Goal: Book appointment/travel/reservation

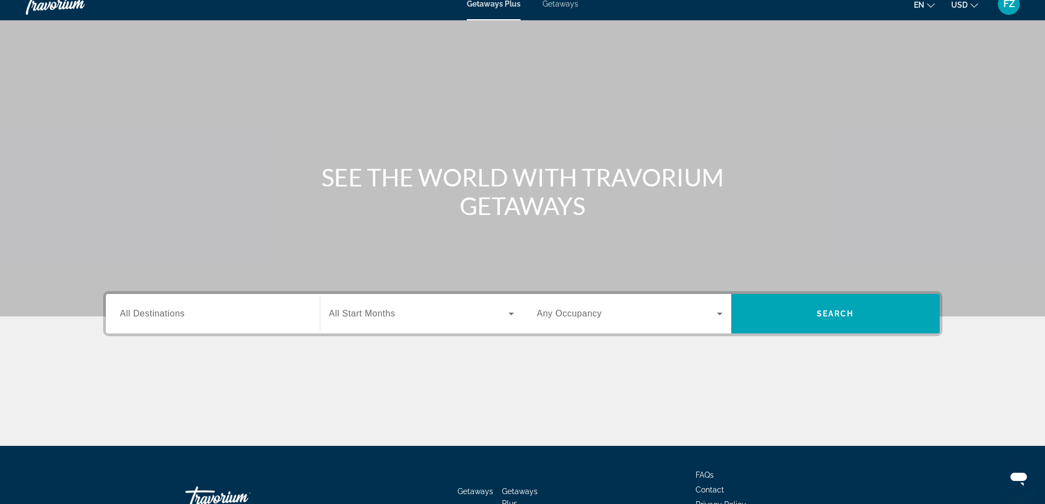
scroll to position [55, 0]
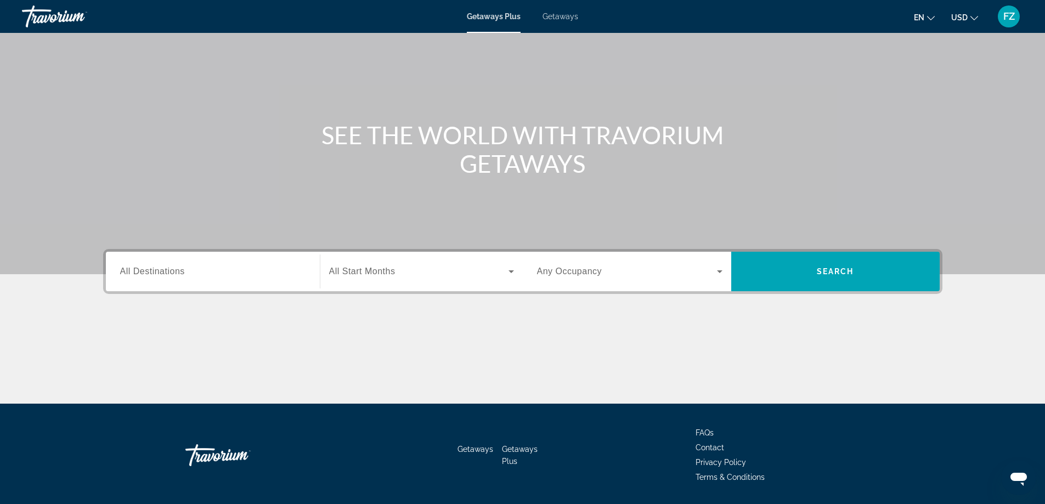
click at [565, 14] on span "Getaways" at bounding box center [561, 16] width 36 height 9
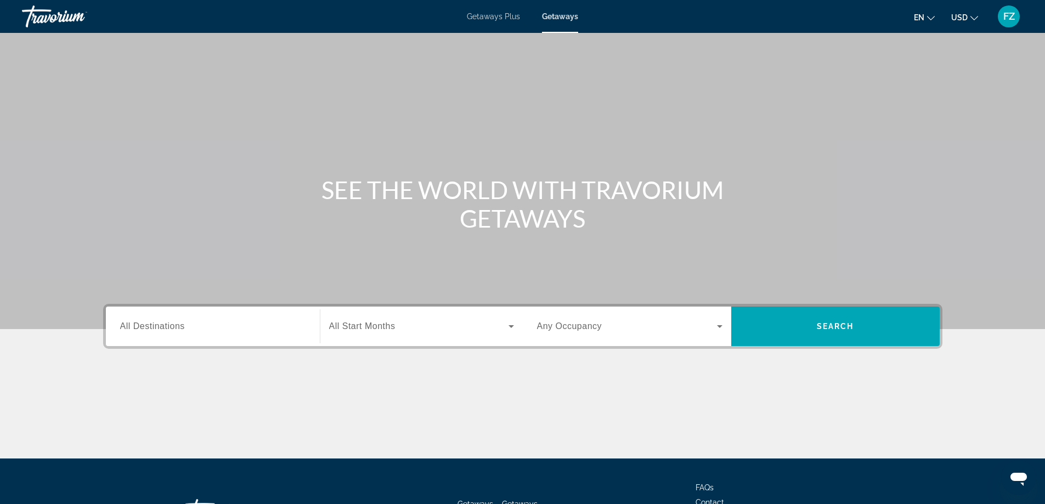
click at [183, 329] on span "All Destinations" at bounding box center [152, 326] width 65 height 9
click at [183, 329] on input "Destination All Destinations" at bounding box center [212, 326] width 185 height 13
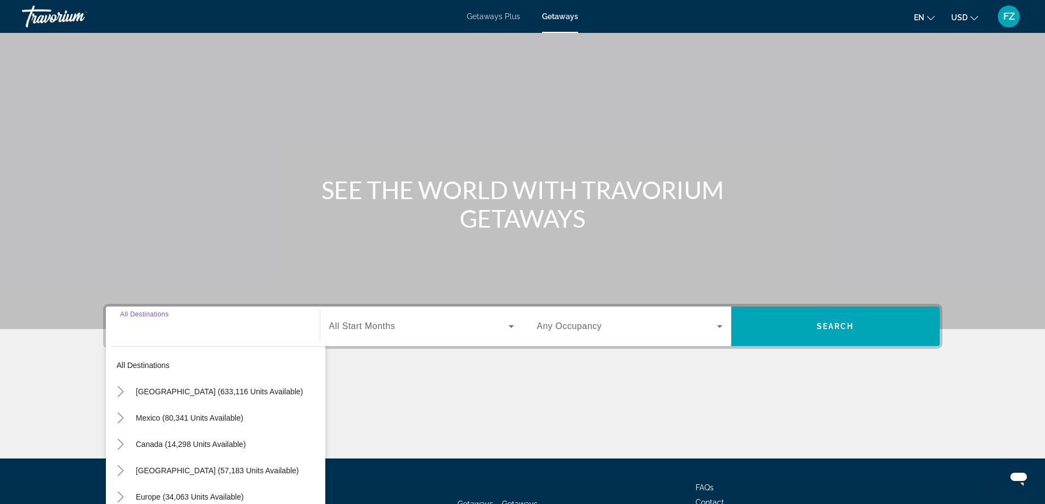
scroll to position [89, 0]
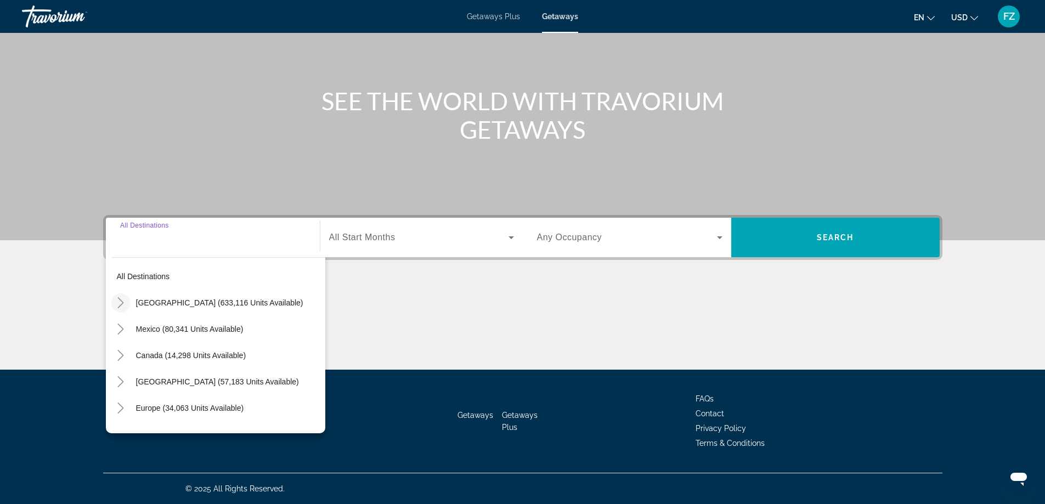
click at [120, 303] on icon "Toggle United States (633,116 units available)" at bounding box center [120, 302] width 11 height 11
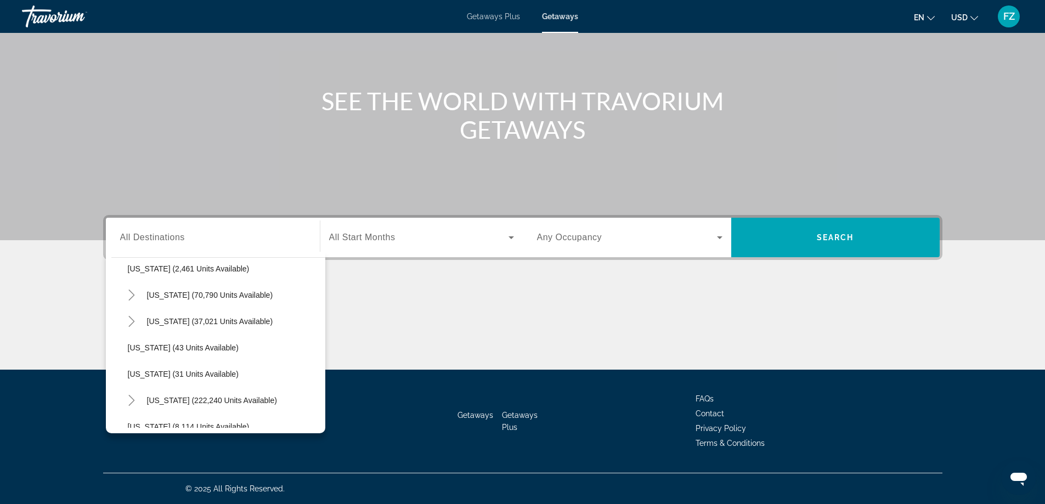
scroll to position [142, 0]
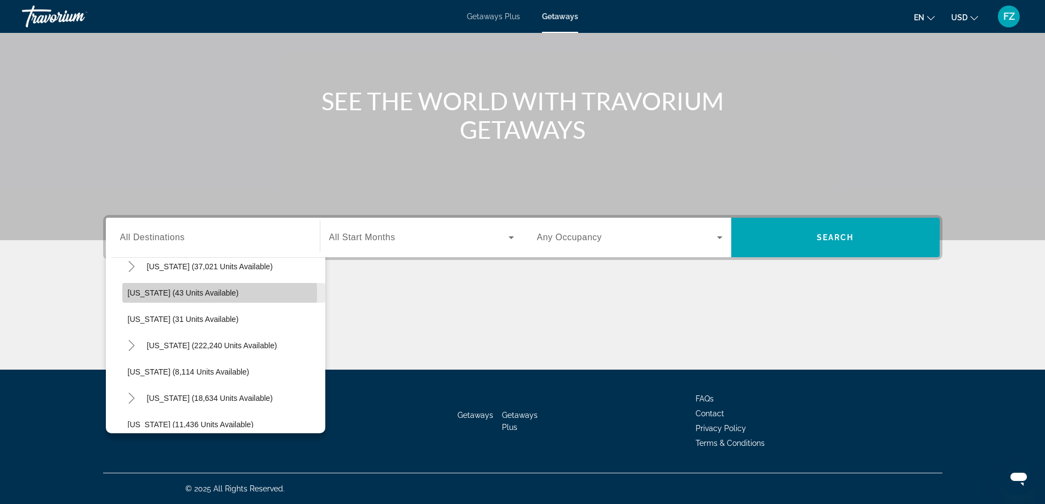
click at [157, 295] on span "[US_STATE] (43 units available)" at bounding box center [183, 293] width 111 height 9
type input "**********"
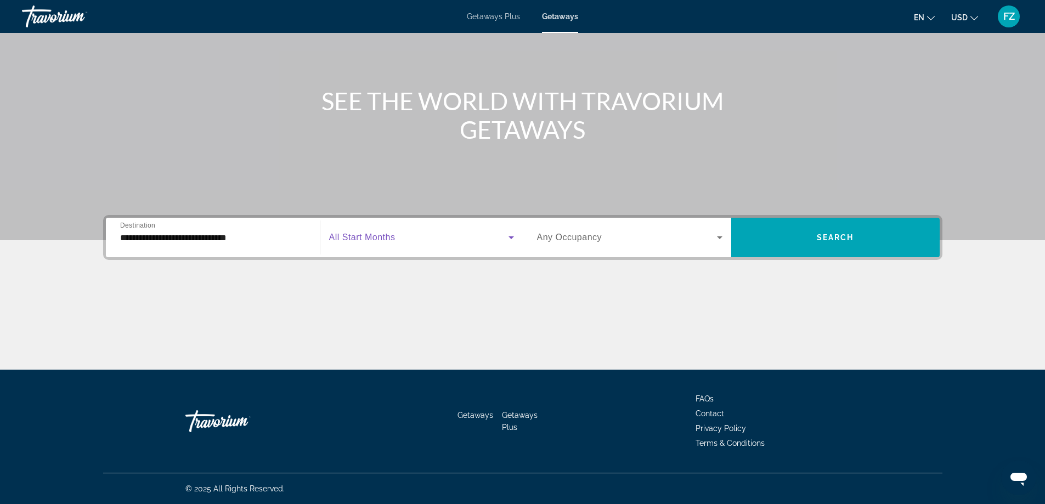
click at [510, 237] on icon "Search widget" at bounding box center [511, 237] width 5 height 3
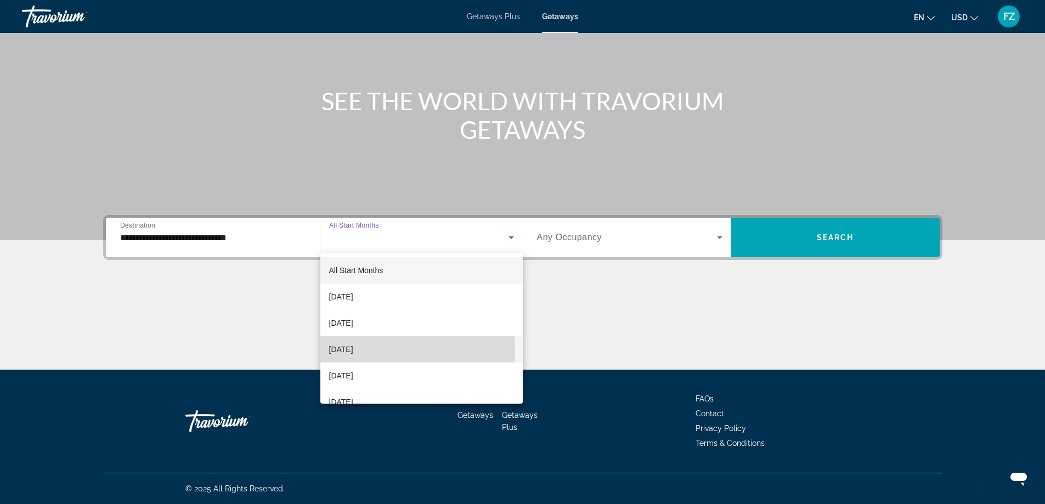
click at [352, 352] on span "[DATE]" at bounding box center [341, 349] width 24 height 13
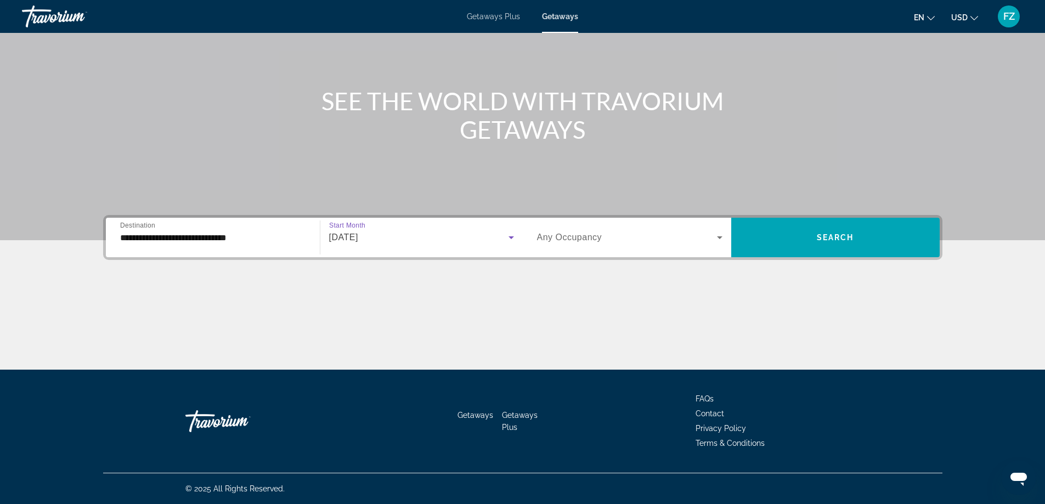
click at [718, 239] on icon "Search widget" at bounding box center [719, 237] width 13 height 13
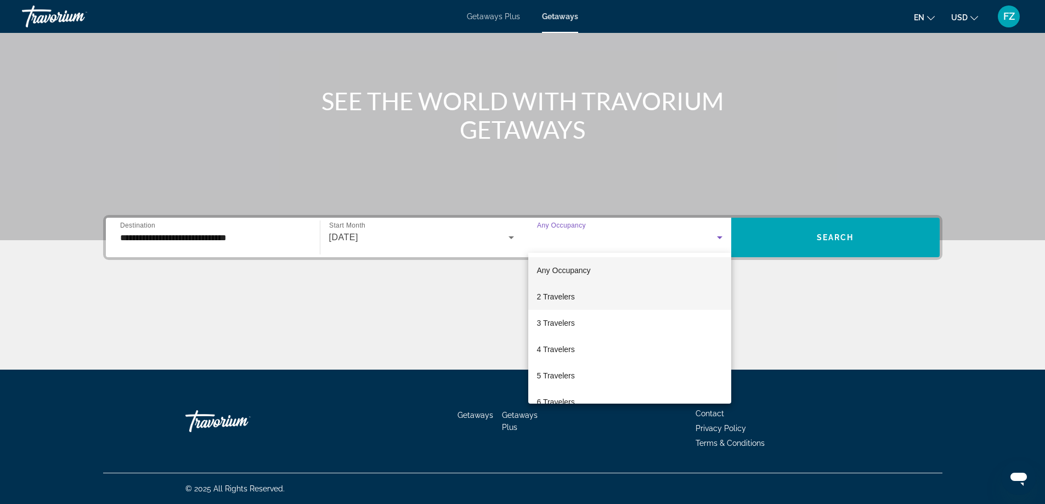
click at [576, 300] on mat-option "2 Travelers" at bounding box center [629, 297] width 203 height 26
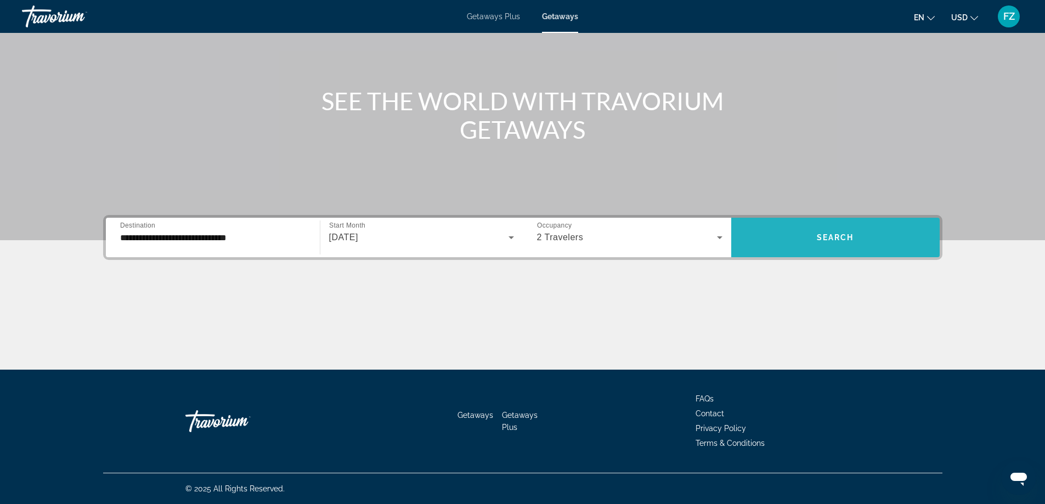
click at [843, 237] on span "Search" at bounding box center [835, 237] width 37 height 9
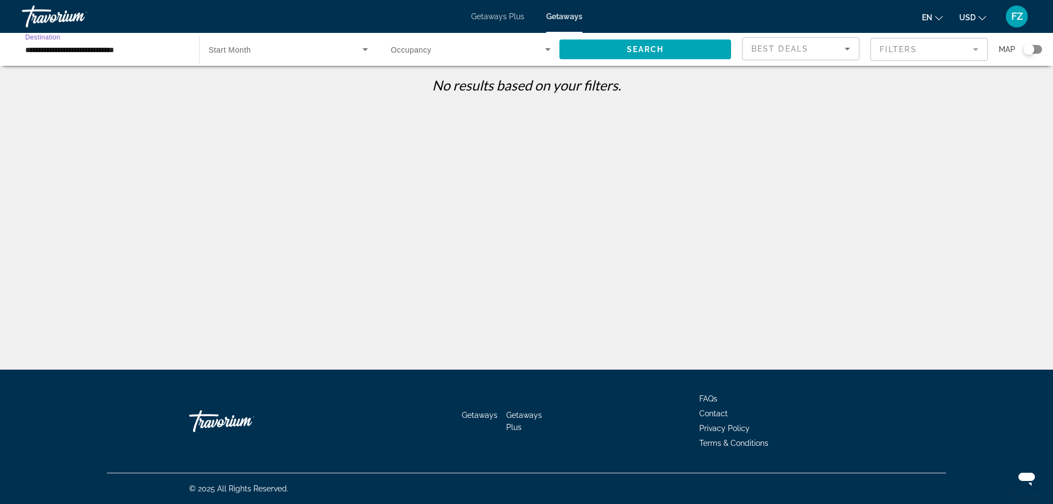
click at [149, 51] on input "**********" at bounding box center [105, 49] width 160 height 13
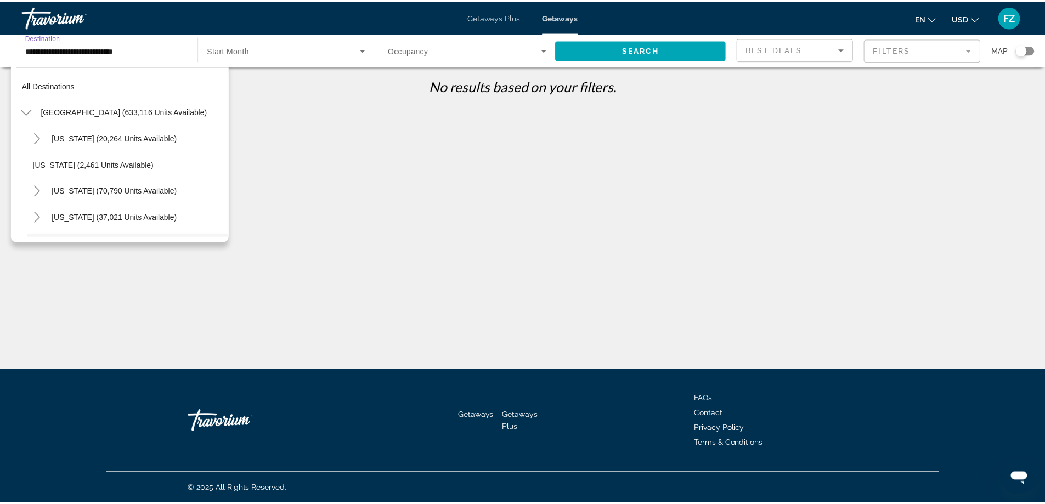
scroll to position [92, 0]
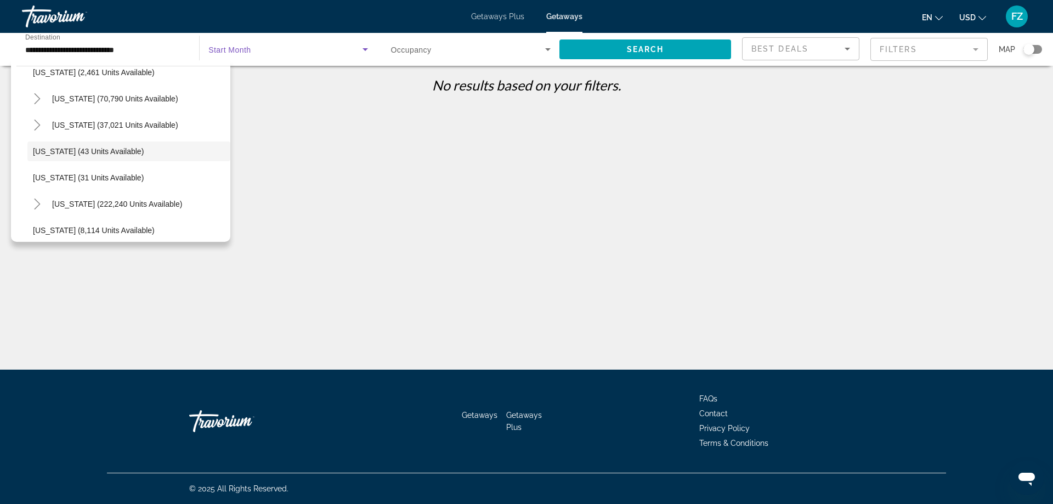
click at [292, 48] on span "Search widget" at bounding box center [285, 49] width 154 height 13
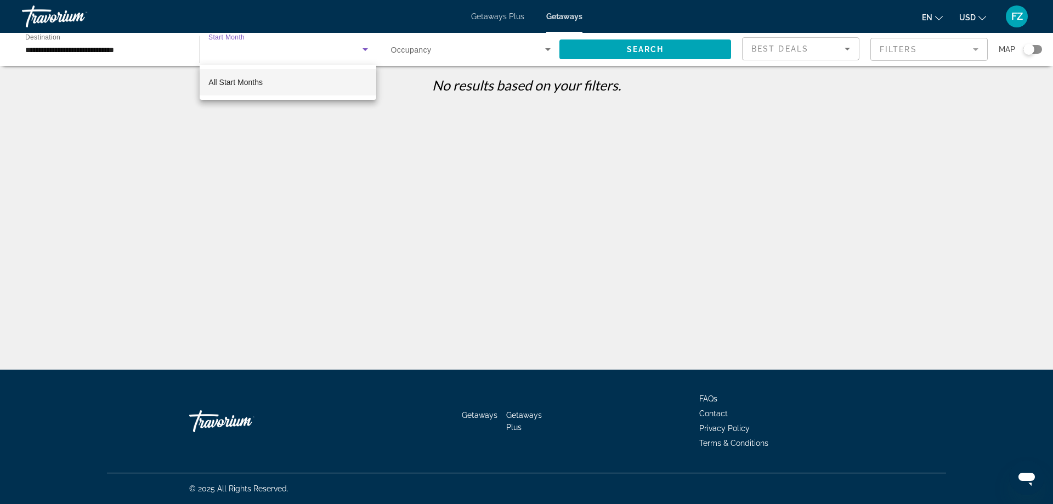
click at [263, 84] on mat-option "All Start Months" at bounding box center [288, 82] width 177 height 26
click at [659, 49] on span "Search" at bounding box center [645, 49] width 37 height 9
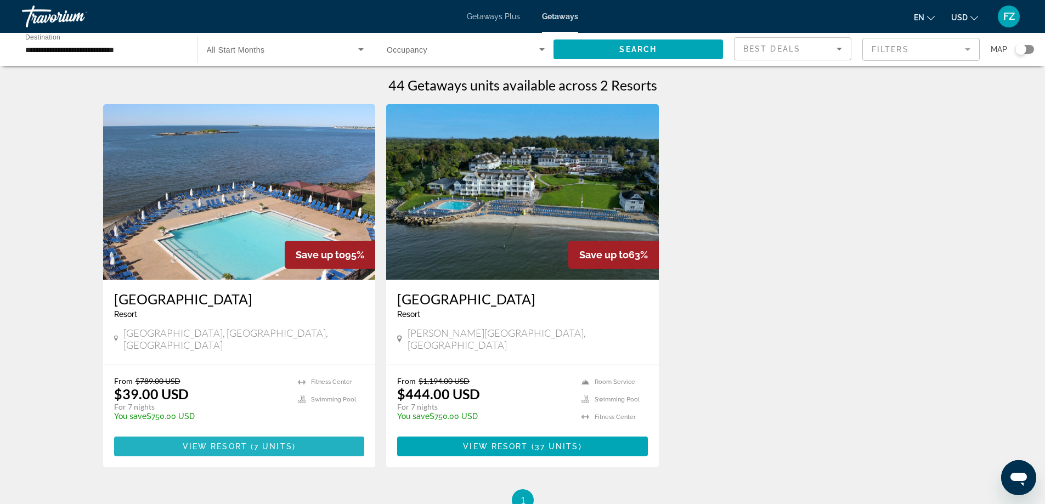
click at [238, 442] on span "View Resort" at bounding box center [215, 446] width 65 height 9
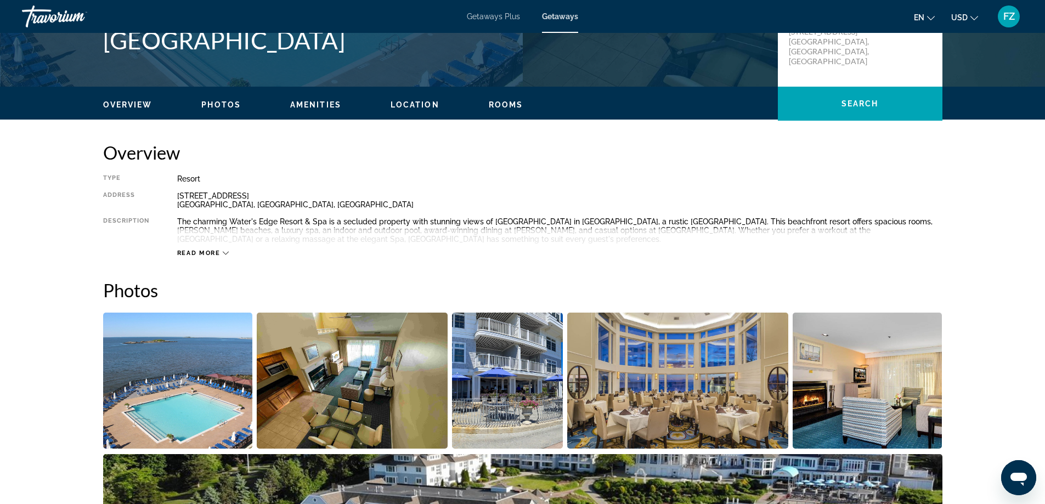
scroll to position [274, 0]
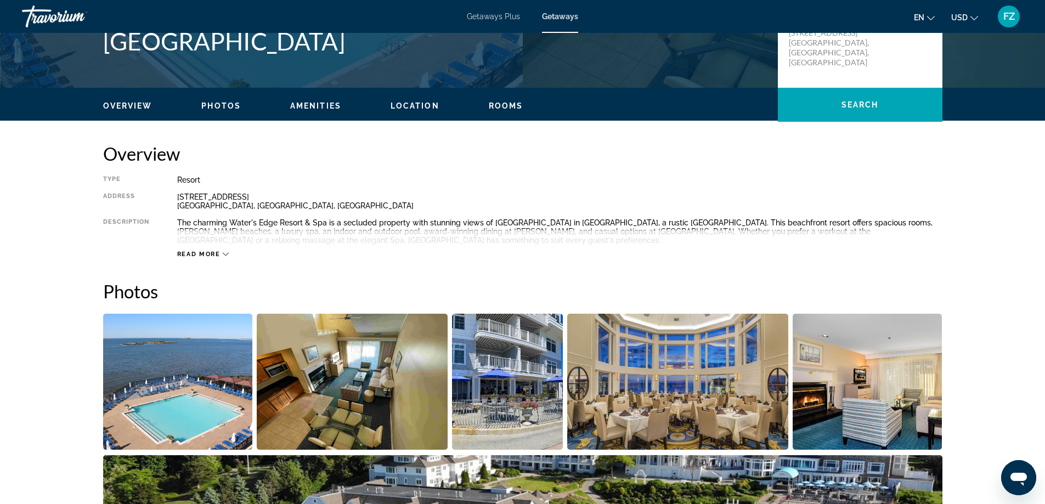
click at [493, 15] on span "Getaways Plus" at bounding box center [493, 16] width 53 height 9
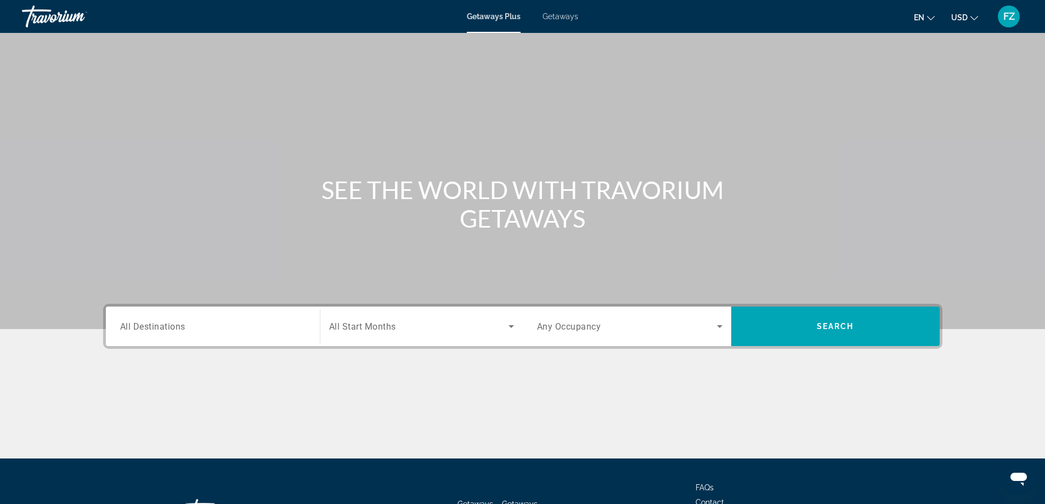
click at [151, 328] on span "All Destinations" at bounding box center [152, 326] width 65 height 10
click at [151, 328] on input "Destination All Destinations" at bounding box center [212, 326] width 185 height 13
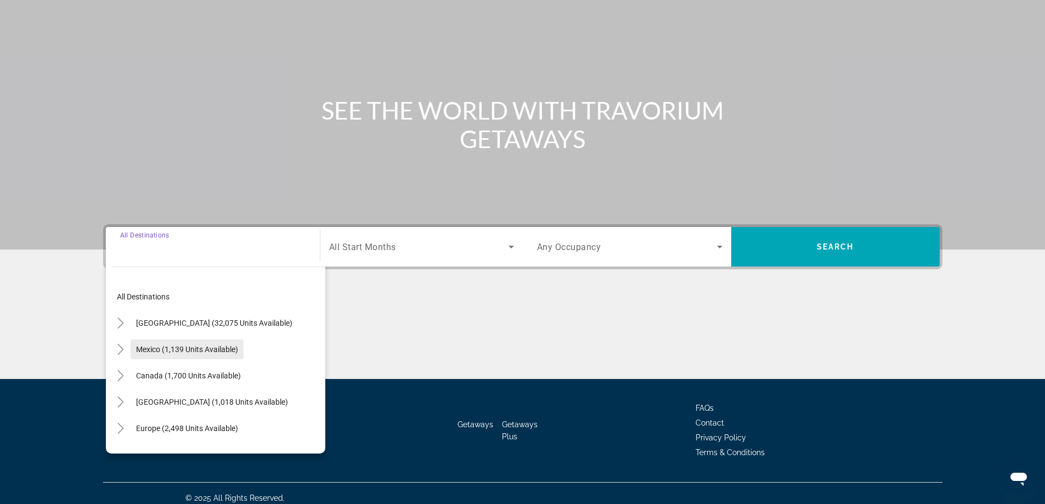
scroll to position [89, 0]
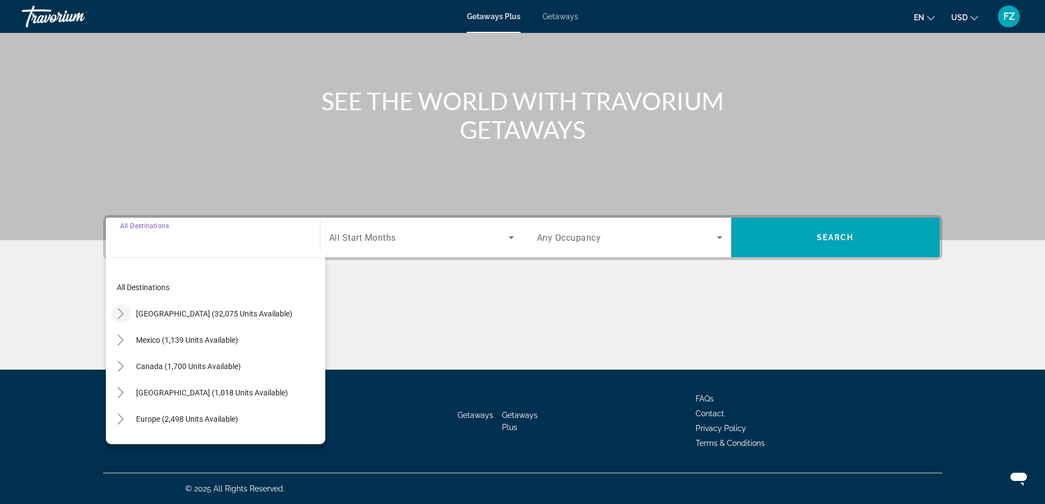
click at [117, 314] on icon "Toggle United States (32,075 units available)" at bounding box center [120, 313] width 11 height 11
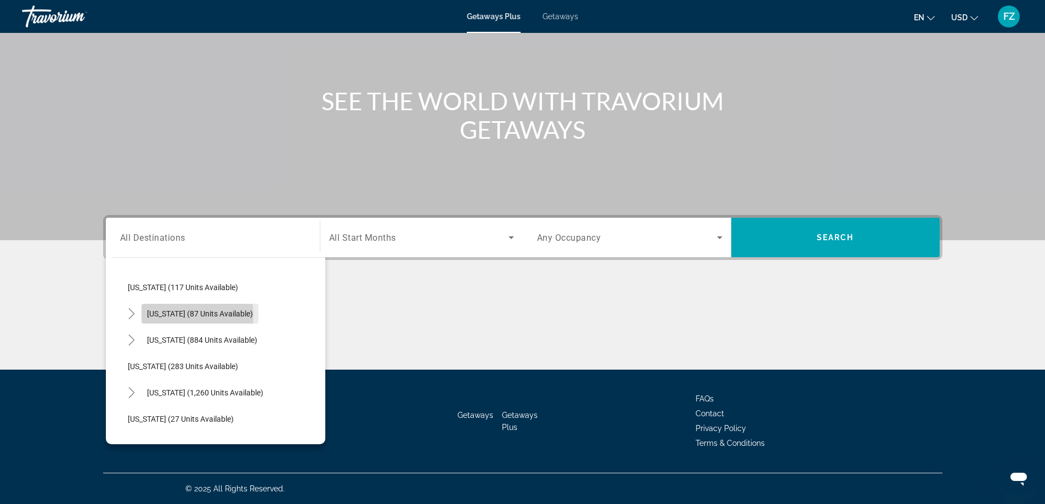
click at [174, 315] on span "[US_STATE] (87 units available)" at bounding box center [200, 313] width 106 height 9
type input "**********"
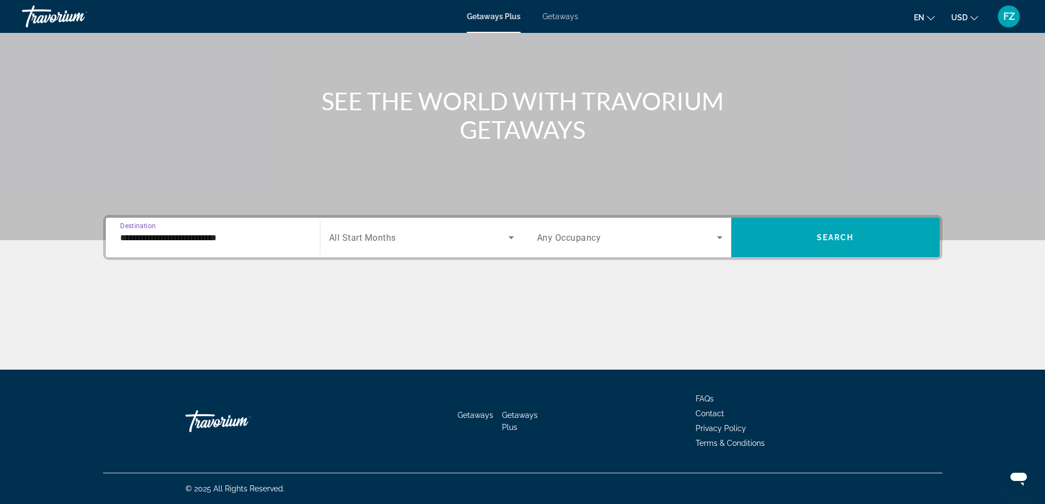
click at [720, 238] on icon "Search widget" at bounding box center [719, 237] width 5 height 3
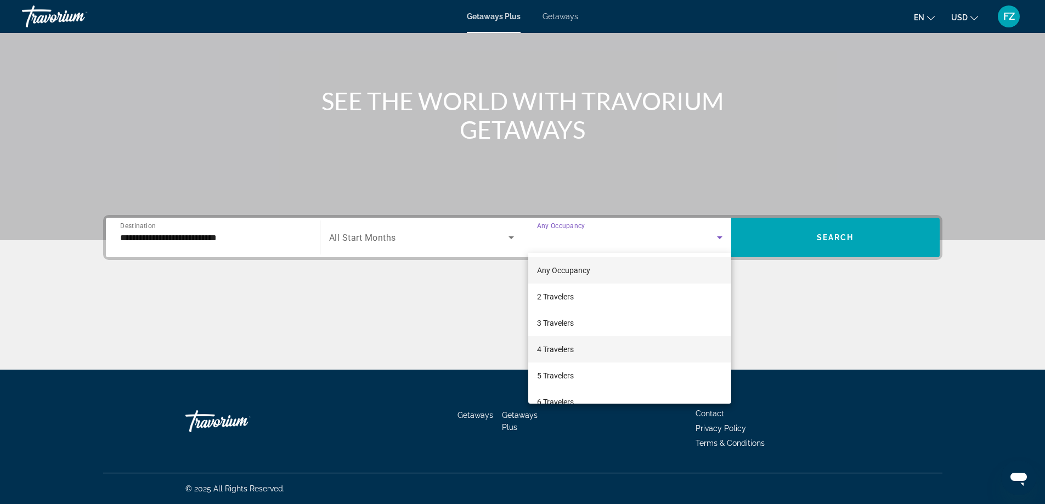
click at [570, 350] on span "4 Travelers" at bounding box center [555, 349] width 37 height 13
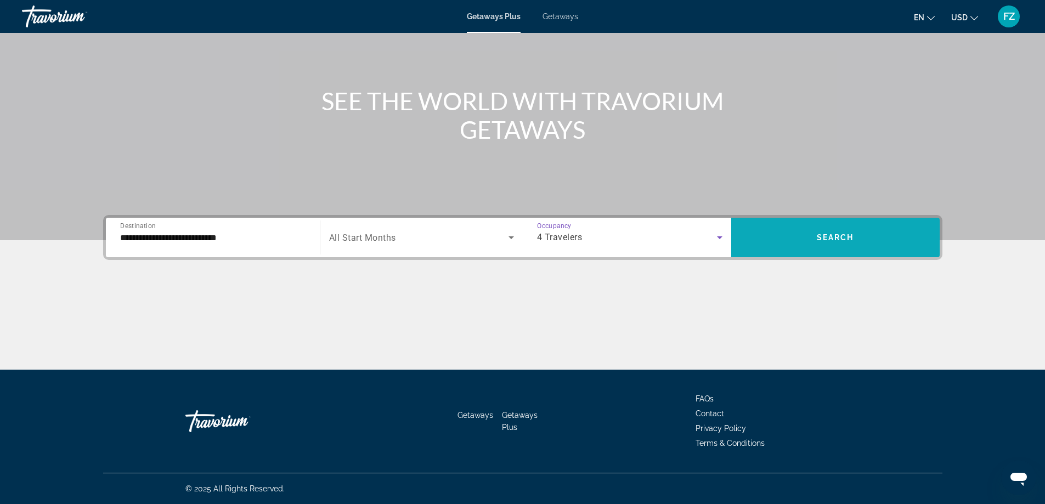
click at [835, 238] on span "Search" at bounding box center [835, 237] width 37 height 9
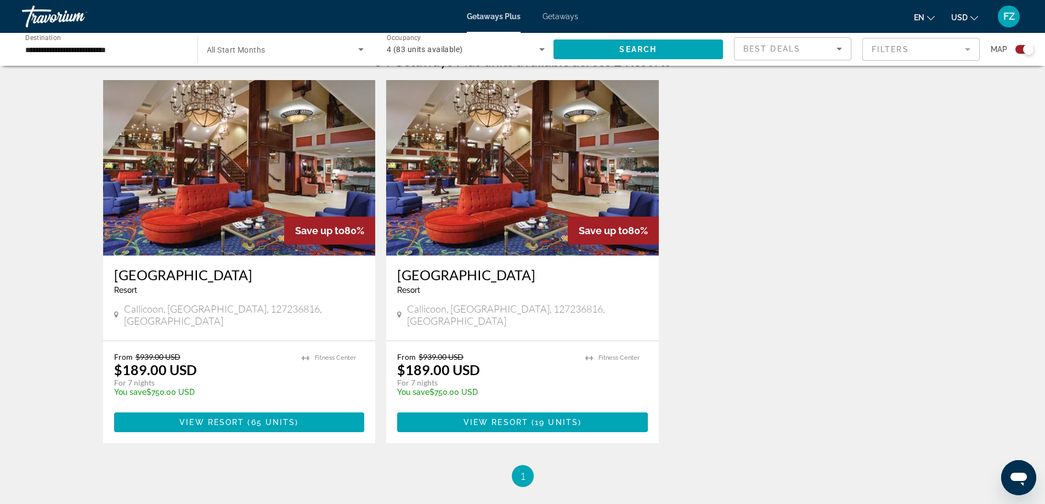
scroll to position [382, 0]
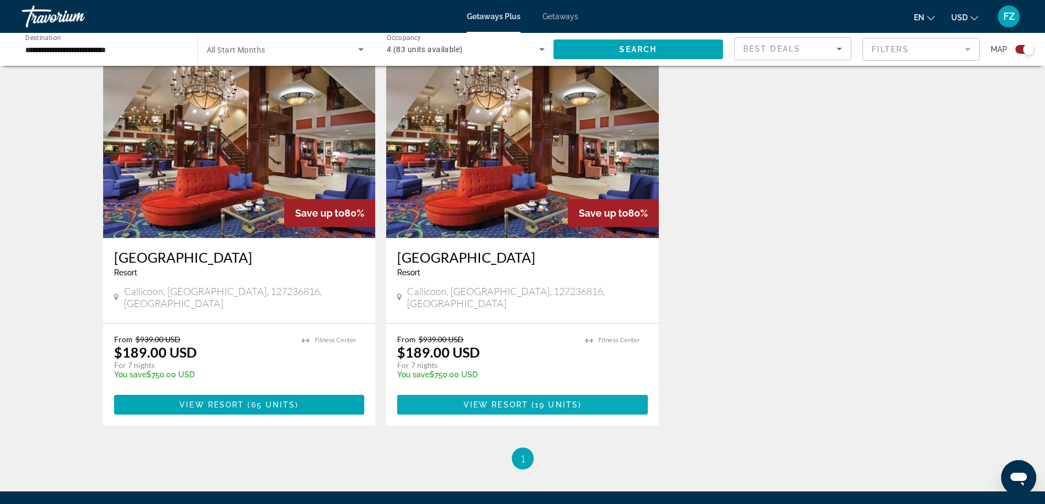
click at [514, 401] on span "View Resort" at bounding box center [496, 405] width 65 height 9
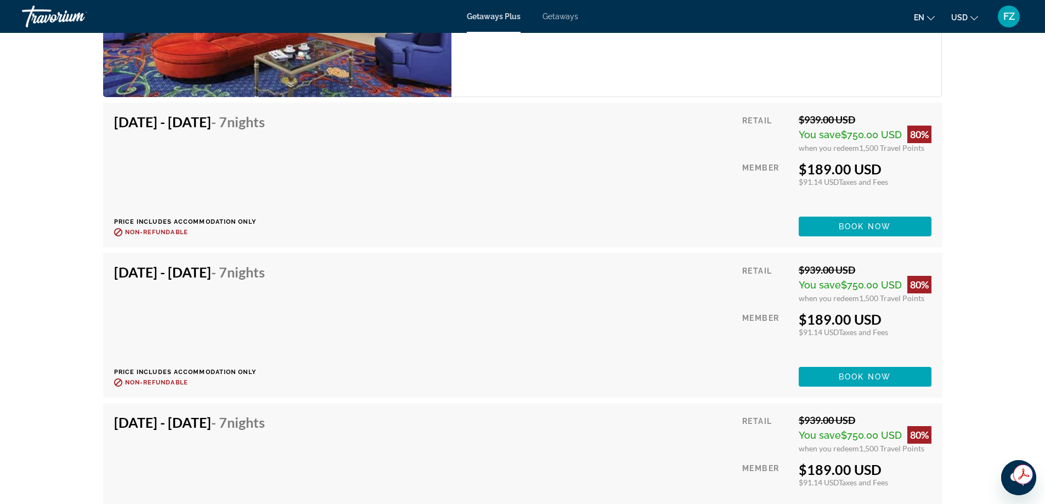
scroll to position [1683, 0]
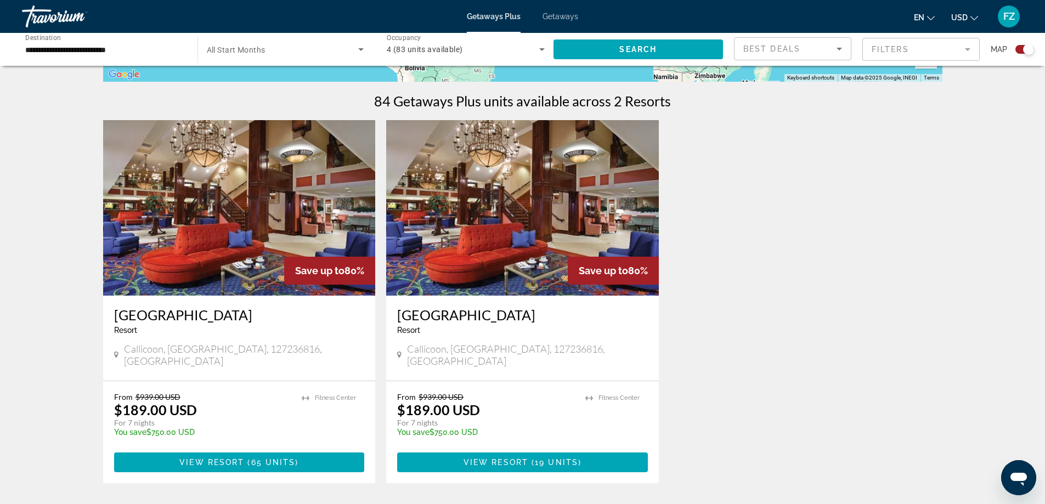
scroll to position [329, 0]
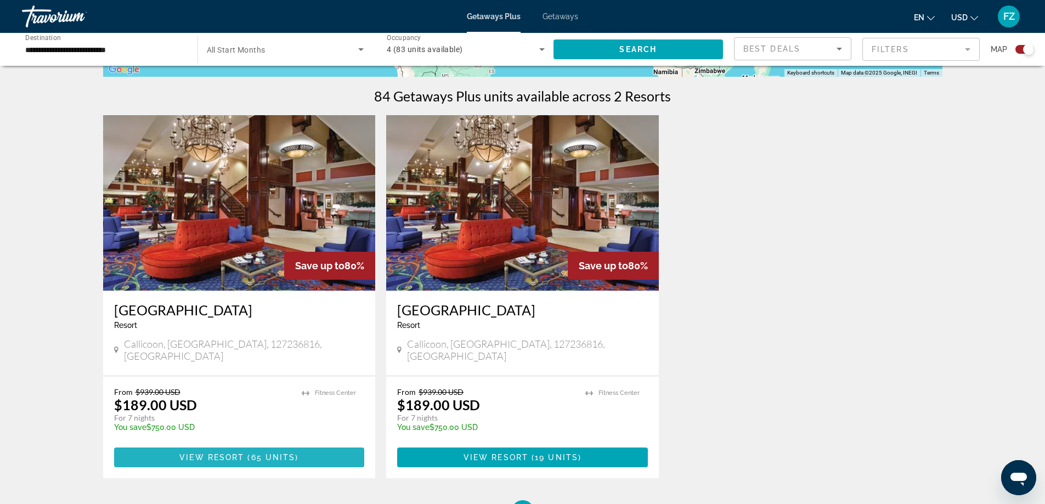
click at [261, 453] on span "65 units" at bounding box center [273, 457] width 44 height 9
